Goal: Find specific page/section: Find specific page/section

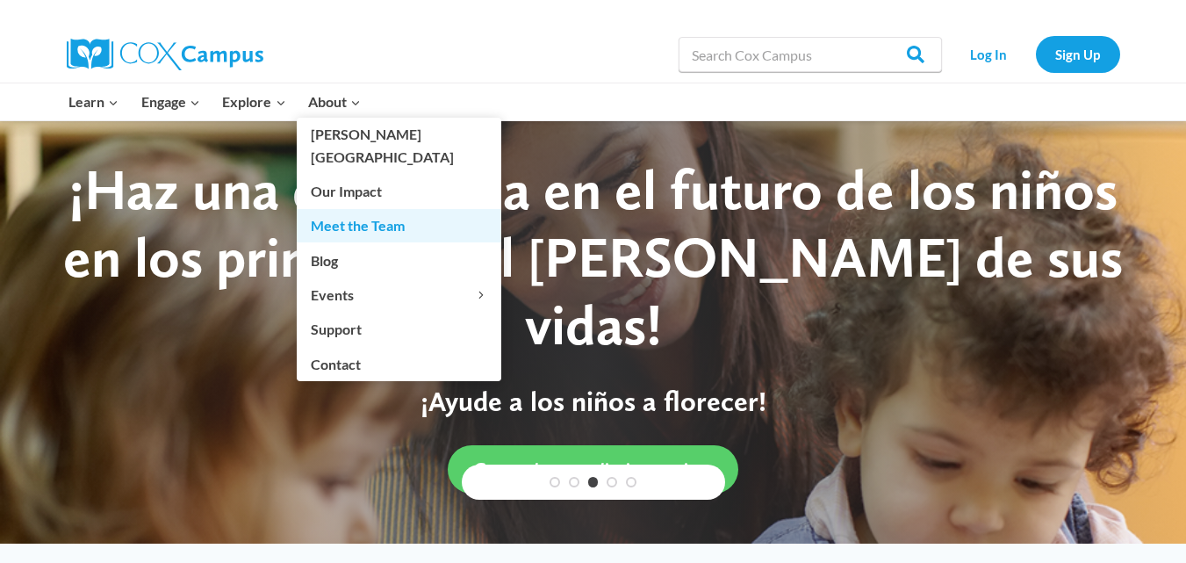
click at [368, 209] on link "Meet the Team" at bounding box center [399, 225] width 205 height 33
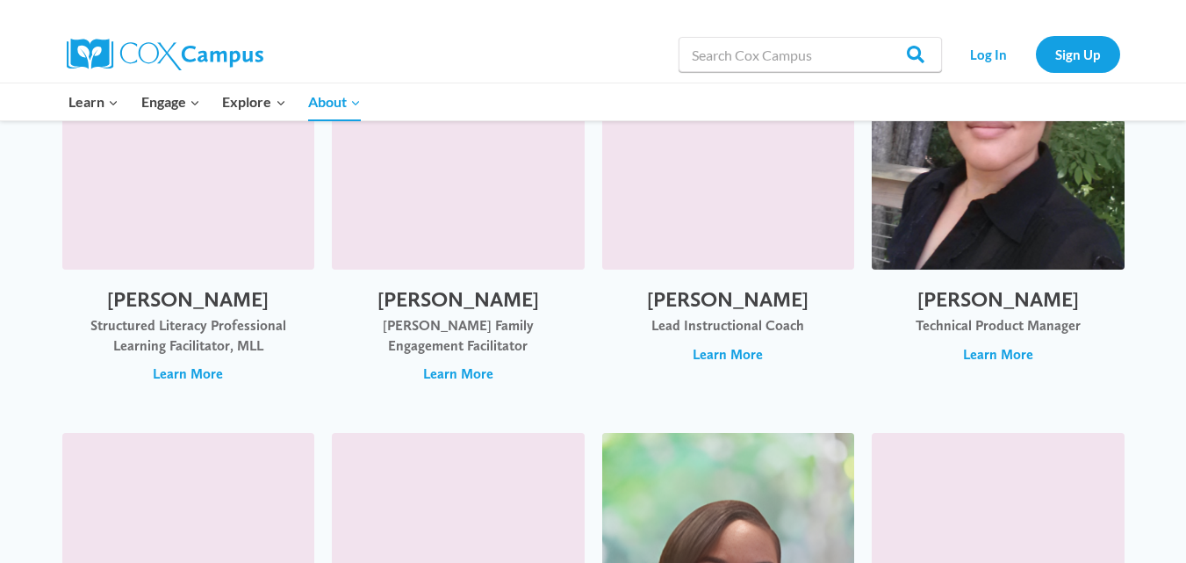
scroll to position [2437, 0]
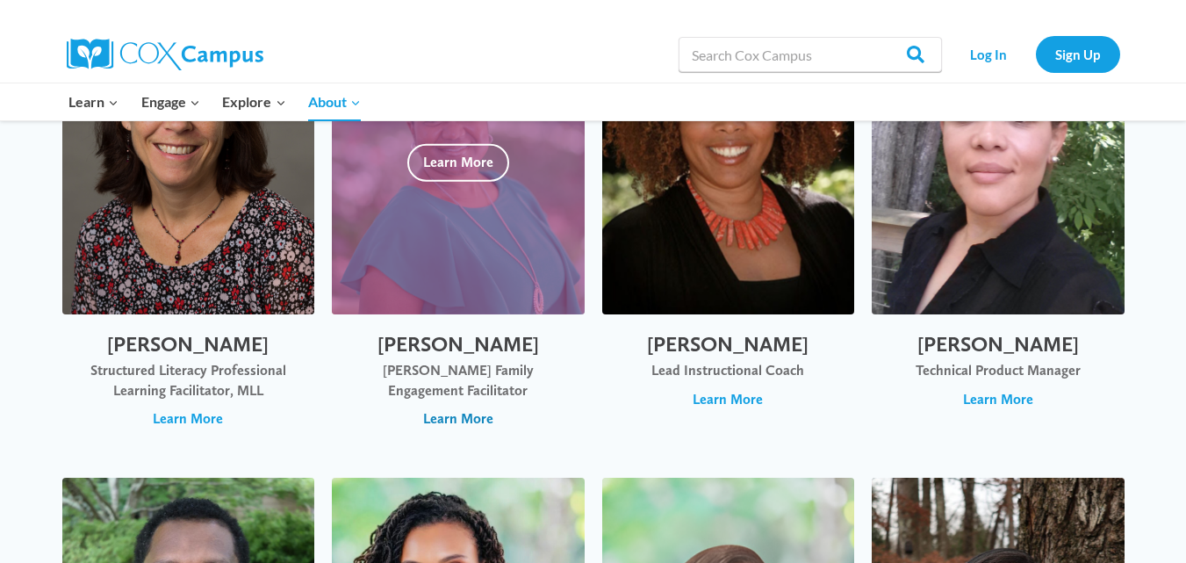
click at [470, 409] on span "Learn More" at bounding box center [458, 418] width 70 height 19
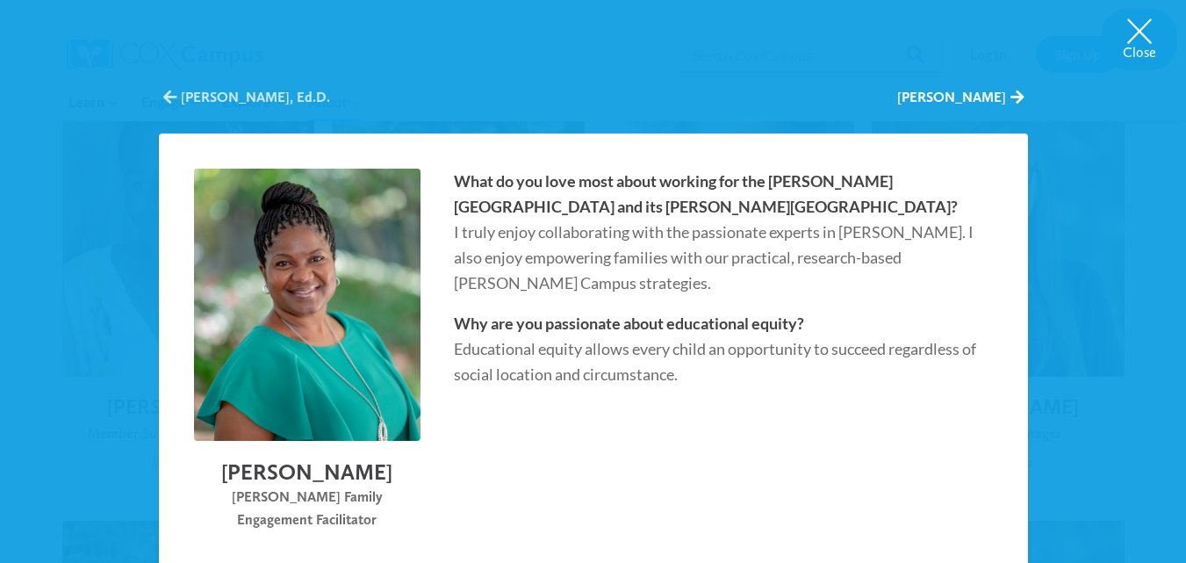
scroll to position [4312, 0]
click at [1139, 25] on button "Close" at bounding box center [1140, 39] width 76 height 61
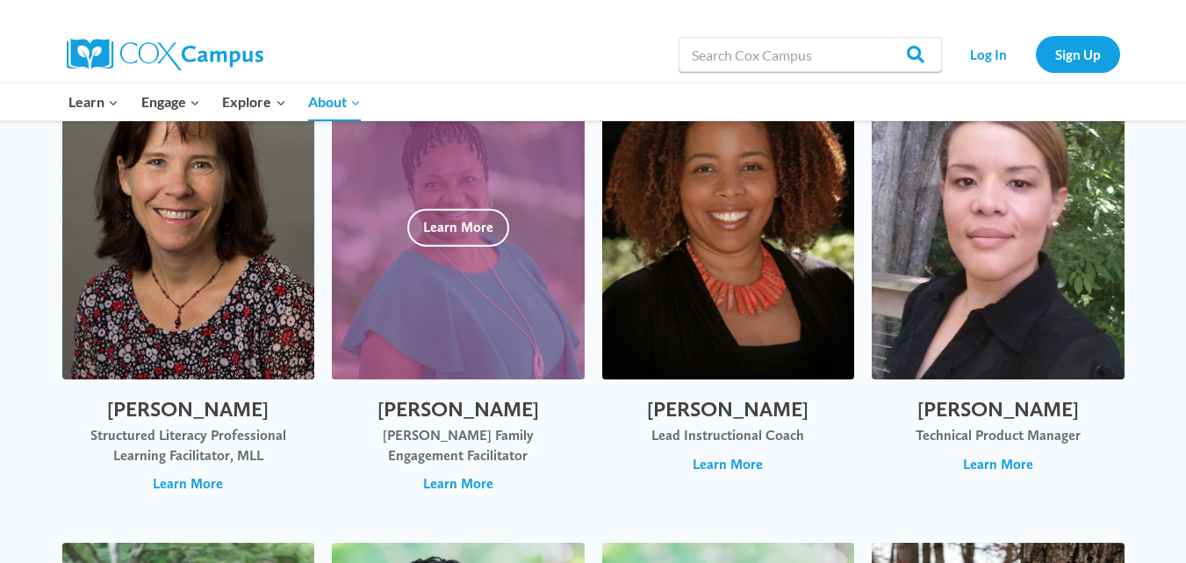
scroll to position [2363, 0]
